Goal: Task Accomplishment & Management: Manage account settings

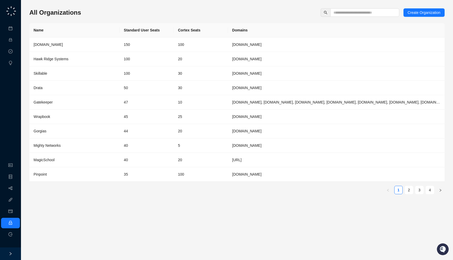
drag, startPoint x: 103, startPoint y: 15, endPoint x: 105, endPoint y: 18, distance: 3.2
click at [105, 18] on div "All Organizations Create Organization Name Standard User Seats Cortex Seats Dom…" at bounding box center [236, 103] width 415 height 190
drag, startPoint x: 255, startPoint y: 33, endPoint x: 276, endPoint y: 26, distance: 22.1
click at [276, 26] on th "Domains" at bounding box center [336, 30] width 217 height 14
click at [263, 29] on th "Domains" at bounding box center [336, 30] width 217 height 14
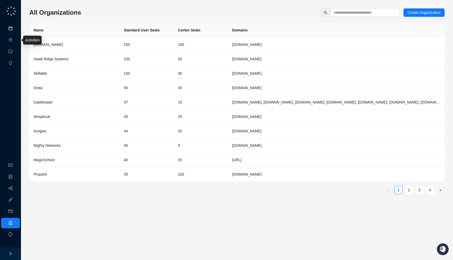
click at [15, 28] on link "Meetings & Calls" at bounding box center [29, 28] width 28 height 4
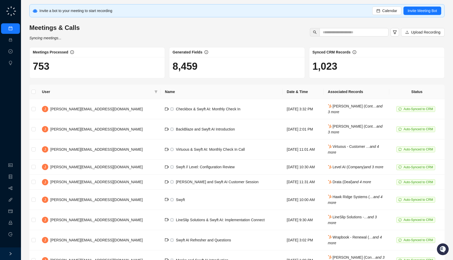
drag, startPoint x: 121, startPoint y: 42, endPoint x: 118, endPoint y: 39, distance: 4.1
click at [118, 39] on div "Invite a bot to your meeting to start recording Calendar Invite Meeting Bot Mee…" at bounding box center [236, 153] width 415 height 298
click at [15, 165] on link "Organization" at bounding box center [25, 165] width 21 height 4
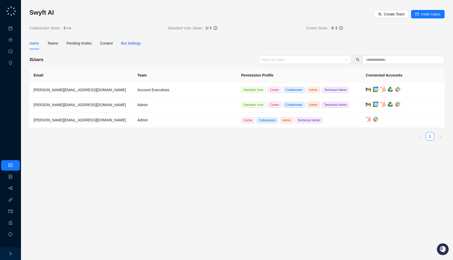
click at [139, 42] on div "Bot Settings" at bounding box center [131, 43] width 20 height 6
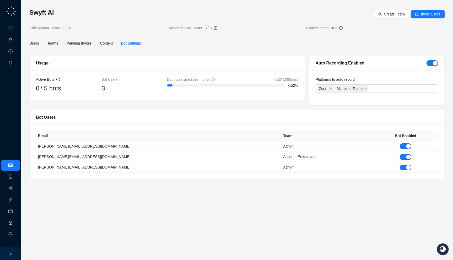
click at [372, 62] on div "Auto Recording Enabled" at bounding box center [371, 63] width 111 height 7
drag, startPoint x: 112, startPoint y: 92, endPoint x: 121, endPoint y: 91, distance: 8.7
click at [121, 91] on div "3" at bounding box center [134, 88] width 66 height 10
click at [18, 27] on link "Meetings & Calls" at bounding box center [29, 28] width 28 height 4
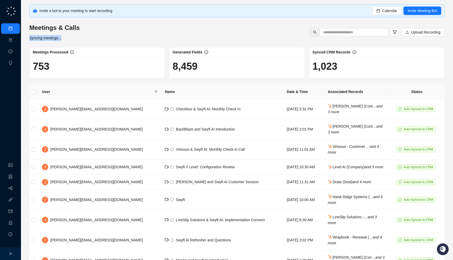
drag, startPoint x: 82, startPoint y: 34, endPoint x: 85, endPoint y: 37, distance: 4.6
click at [85, 37] on div "Meetings & Calls Syncing meetings... Upload Recording" at bounding box center [237, 32] width 418 height 17
click at [161, 18] on div "Invite a bot to your meeting to start recording Calendar Invite Meeting Bot Mee…" at bounding box center [236, 153] width 415 height 298
drag, startPoint x: 79, startPoint y: 42, endPoint x: 82, endPoint y: 47, distance: 5.8
click at [82, 47] on div "Invite a bot to your meeting to start recording Calendar Invite Meeting Bot Mee…" at bounding box center [236, 153] width 415 height 298
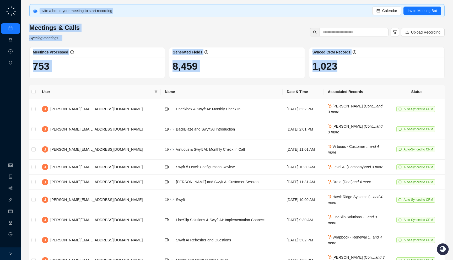
drag, startPoint x: 342, startPoint y: 69, endPoint x: 105, endPoint y: 2, distance: 246.6
click at [105, 2] on div "Invite a bot to your meeting to start recording Calendar Invite Meeting Bot Mee…" at bounding box center [237, 153] width 432 height 306
click at [146, 48] on div "Meetings Processed" at bounding box center [97, 52] width 135 height 10
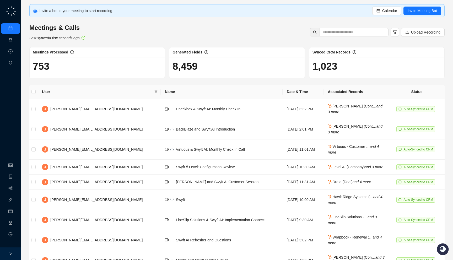
drag, startPoint x: 91, startPoint y: 44, endPoint x: 93, endPoint y: 42, distance: 3.1
click at [93, 42] on div "Invite a bot to your meeting to start recording Calendar Invite Meeting Bot Mee…" at bounding box center [236, 153] width 415 height 298
click at [122, 13] on div "Invite a bot to your meeting to start recording Calendar Invite Meeting Bot" at bounding box center [236, 10] width 415 height 13
click at [9, 228] on ul "Organization Object Manager Workflows Integrations Usage & Billing Employee Log…" at bounding box center [10, 200] width 21 height 82
click at [15, 221] on link "Employee" at bounding box center [23, 223] width 16 height 4
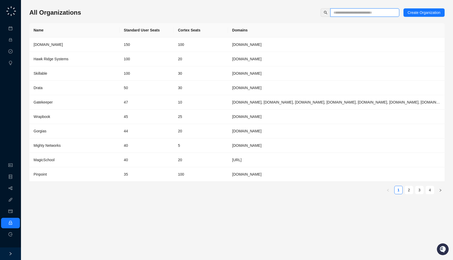
click at [351, 10] on input "text" at bounding box center [362, 13] width 58 height 6
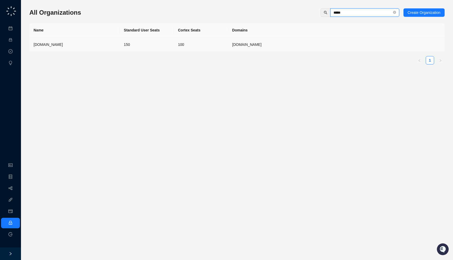
type input "*****"
click at [272, 41] on td "[DOMAIN_NAME]" at bounding box center [336, 44] width 217 height 14
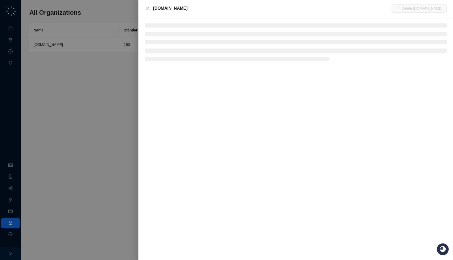
click at [186, 11] on div "Synthesia.io Delete Synthesia.io" at bounding box center [295, 8] width 315 height 17
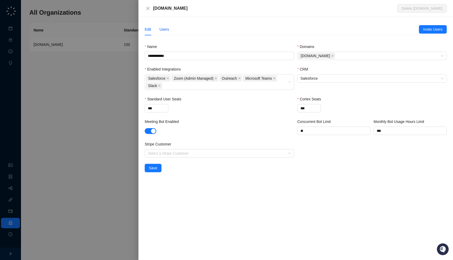
click at [166, 31] on div "Users" at bounding box center [164, 29] width 10 height 6
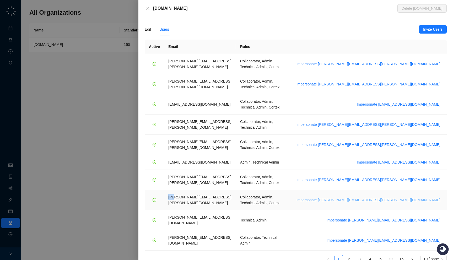
click at [404, 197] on span "Impersonate tom.barber@synthesia.io" at bounding box center [368, 200] width 144 height 6
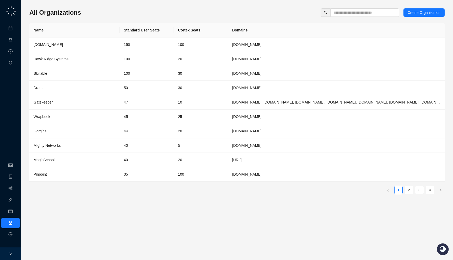
drag, startPoint x: 89, startPoint y: 10, endPoint x: 89, endPoint y: 13, distance: 3.1
click at [89, 13] on div "All Organizations Create Organization" at bounding box center [236, 12] width 415 height 8
drag, startPoint x: 267, startPoint y: 29, endPoint x: 263, endPoint y: 32, distance: 5.0
click at [263, 32] on th "Domains" at bounding box center [336, 30] width 217 height 14
click at [15, 164] on link "Organization" at bounding box center [25, 165] width 21 height 4
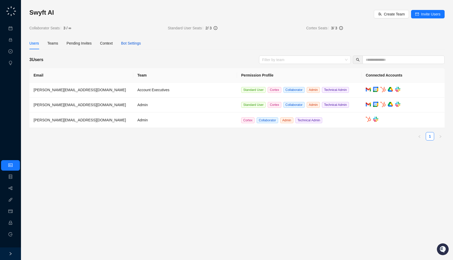
click at [126, 44] on div "Bot Settings" at bounding box center [131, 43] width 20 height 6
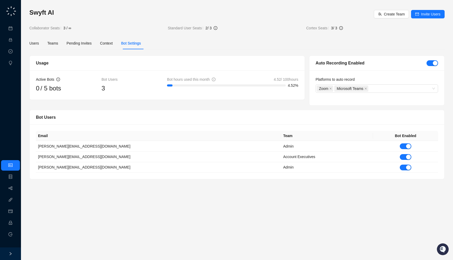
click at [369, 64] on div "Auto Recording Enabled" at bounding box center [371, 63] width 111 height 7
drag, startPoint x: 70, startPoint y: 61, endPoint x: 69, endPoint y: 66, distance: 5.0
click at [69, 66] on div "Usage" at bounding box center [167, 63] width 262 height 7
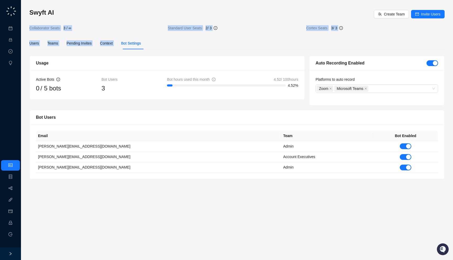
drag, startPoint x: 247, startPoint y: 32, endPoint x: 245, endPoint y: 35, distance: 4.1
click at [245, 35] on div "Swyft AI Create Team Invite Users Collaborator Seats 3 / ∞ Standard User Seats …" at bounding box center [236, 93] width 415 height 171
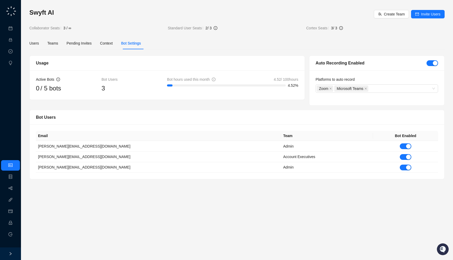
click at [267, 29] on span "2 / 3" at bounding box center [254, 28] width 96 height 6
drag, startPoint x: 85, startPoint y: 24, endPoint x: 82, endPoint y: 17, distance: 7.5
click at [82, 17] on div "Swyft AI Create Team Invite Users Collaborator Seats 3 / ∞ Standard User Seats …" at bounding box center [236, 19] width 415 height 23
click at [432, 64] on span "button" at bounding box center [432, 63] width 12 height 6
click at [75, 25] on div "Swyft AI Create Team Invite Users Collaborator Seats 3 / ∞ Standard User Seats …" at bounding box center [236, 19] width 415 height 23
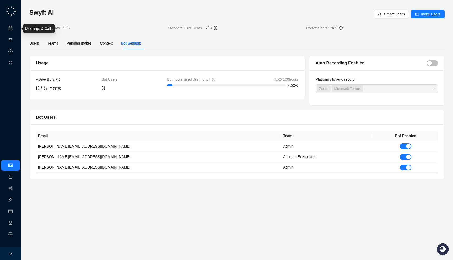
click at [15, 28] on link "Meetings & Calls" at bounding box center [29, 28] width 28 height 4
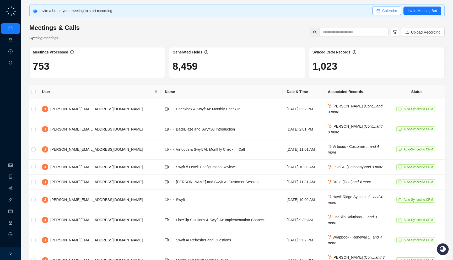
click at [382, 10] on span "Calendar" at bounding box center [389, 11] width 15 height 6
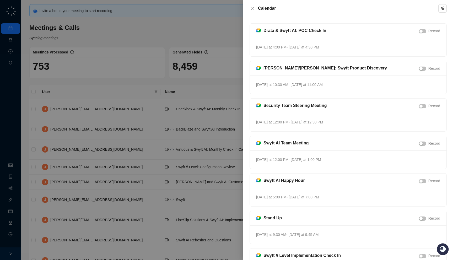
click at [177, 63] on div at bounding box center [226, 130] width 453 height 260
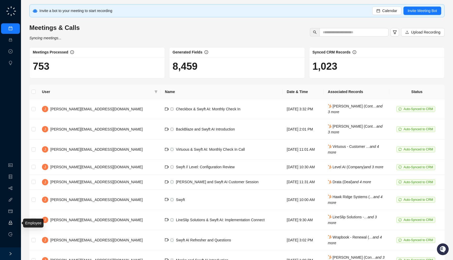
click at [15, 224] on link "Employee" at bounding box center [23, 223] width 16 height 4
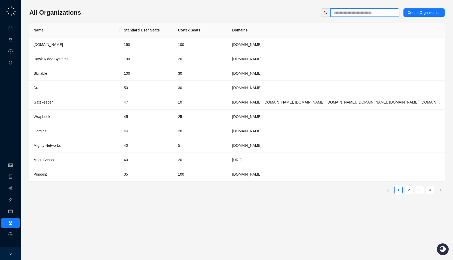
click at [351, 10] on input "text" at bounding box center [362, 13] width 58 height 6
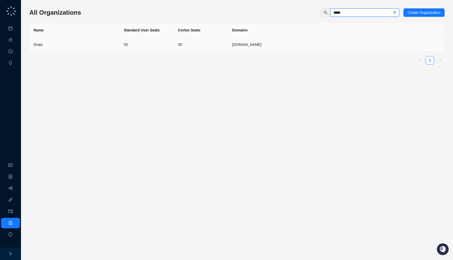
type input "*****"
click at [117, 47] on td "Drata" at bounding box center [74, 44] width 90 height 14
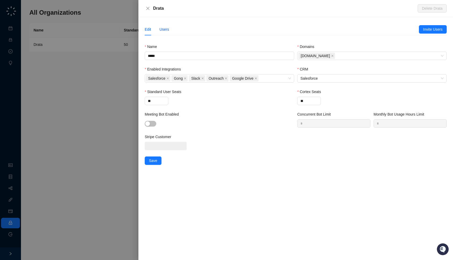
click at [167, 28] on div "Users" at bounding box center [164, 29] width 10 height 6
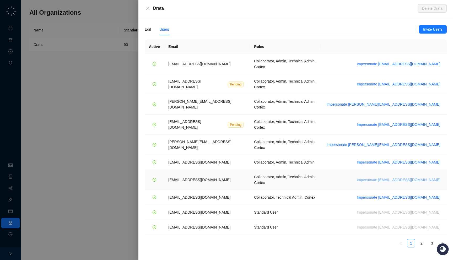
click at [393, 177] on span "Impersonate vinniesafin@drata.com" at bounding box center [399, 180] width 84 height 6
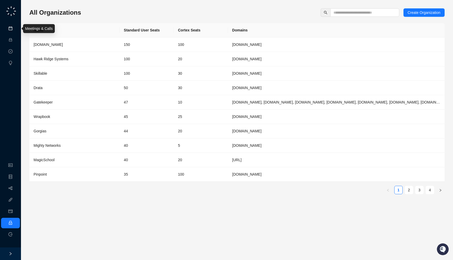
click at [15, 29] on link "Meetings & Calls" at bounding box center [29, 28] width 28 height 4
